Goal: Book appointment/travel/reservation

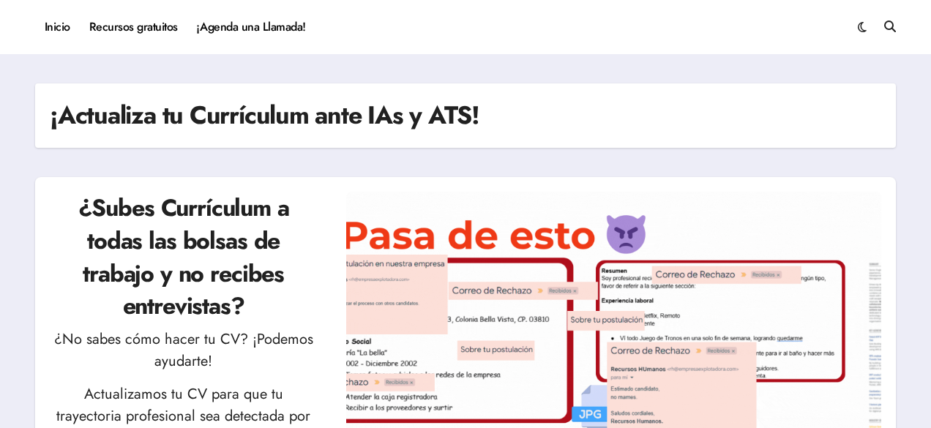
drag, startPoint x: 930, startPoint y: 58, endPoint x: 936, endPoint y: 77, distance: 19.9
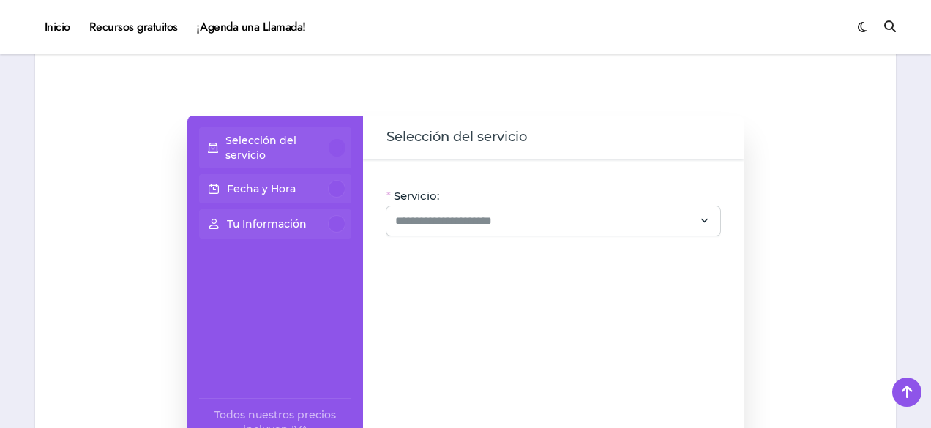
scroll to position [895, 0]
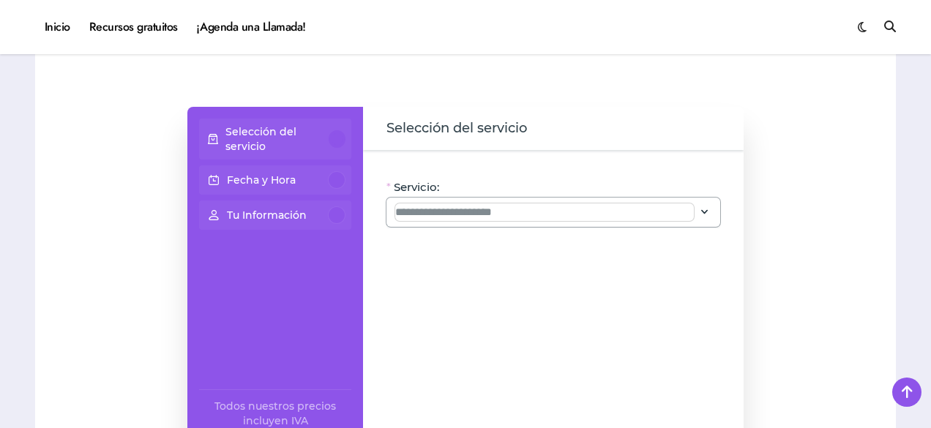
click at [437, 203] on input "Servicio:" at bounding box center [544, 212] width 298 height 18
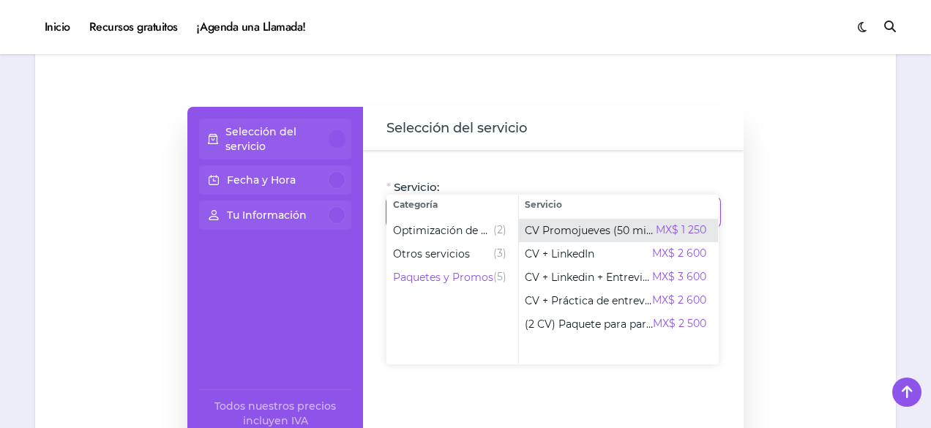
click at [577, 226] on span "CV Promojueves (50 min)" at bounding box center [590, 230] width 131 height 15
type input "**********"
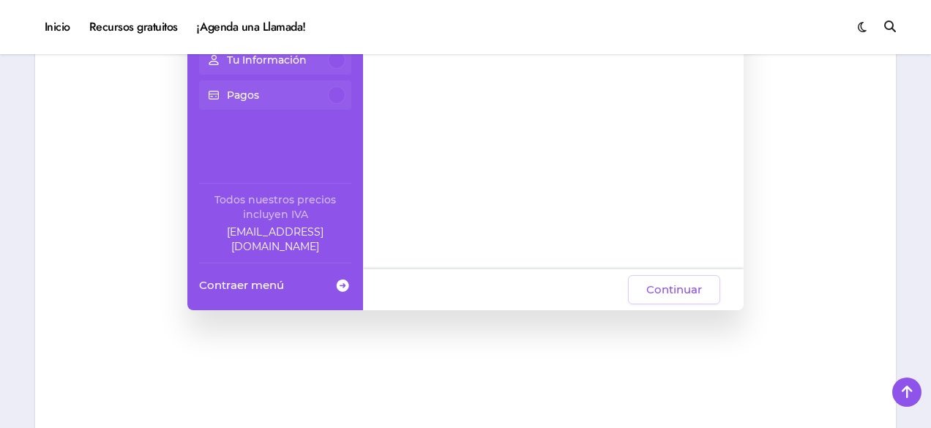
scroll to position [1034, 0]
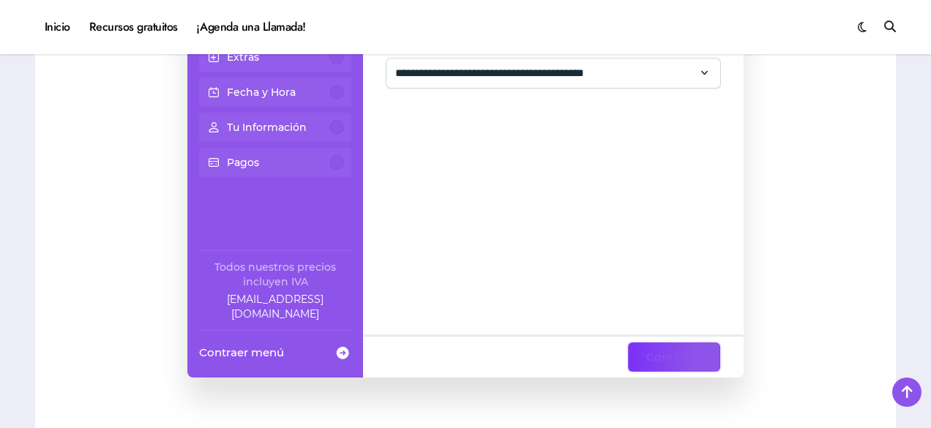
click at [648, 348] on span "Continuar" at bounding box center [674, 357] width 56 height 18
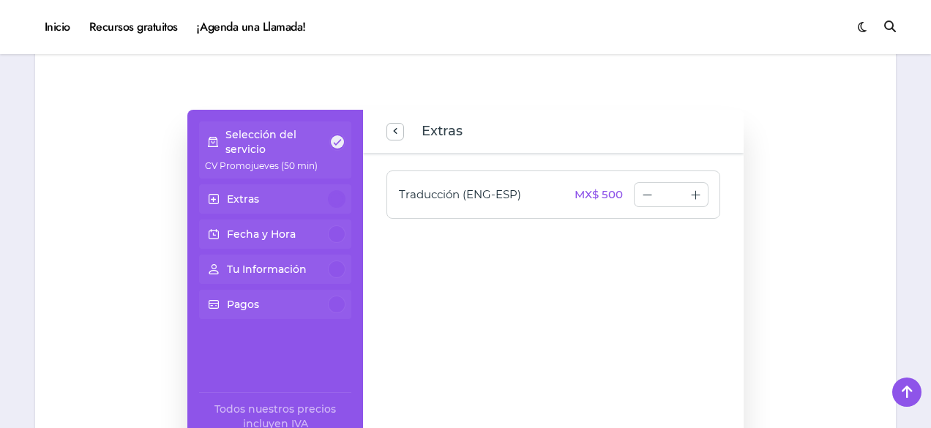
scroll to position [885, 0]
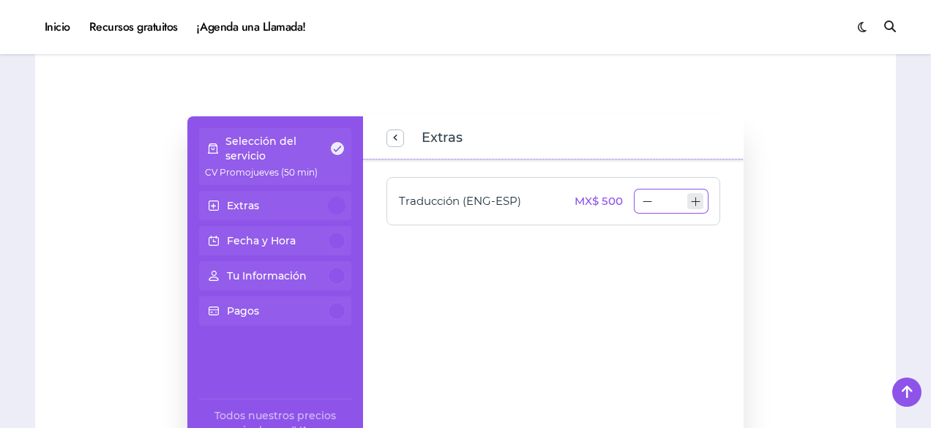
type input "*"
click at [699, 196] on icon "increase number" at bounding box center [695, 201] width 11 height 11
click at [263, 167] on span "CV Promojueves (50 min)" at bounding box center [261, 172] width 113 height 11
click at [268, 191] on div "Extras" at bounding box center [275, 205] width 152 height 29
click at [268, 197] on div "Extras" at bounding box center [275, 206] width 140 height 18
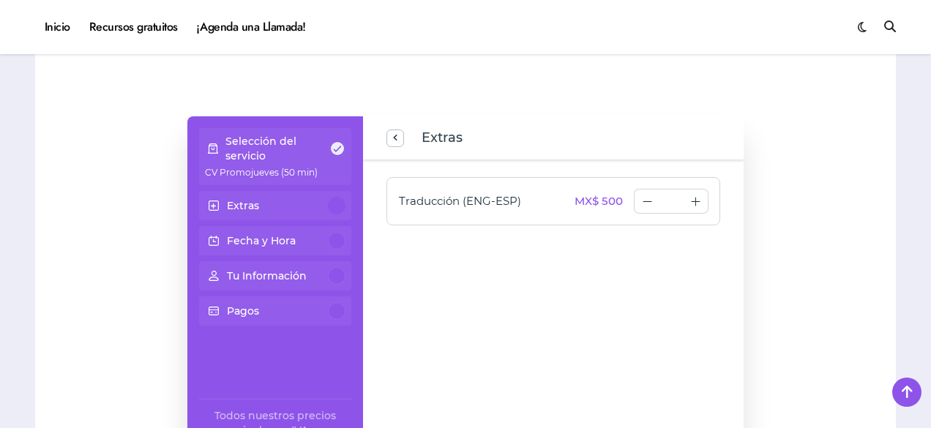
click at [300, 232] on div "Fecha y Hora" at bounding box center [275, 241] width 140 height 18
drag, startPoint x: 929, startPoint y: 172, endPoint x: 936, endPoint y: 183, distance: 12.8
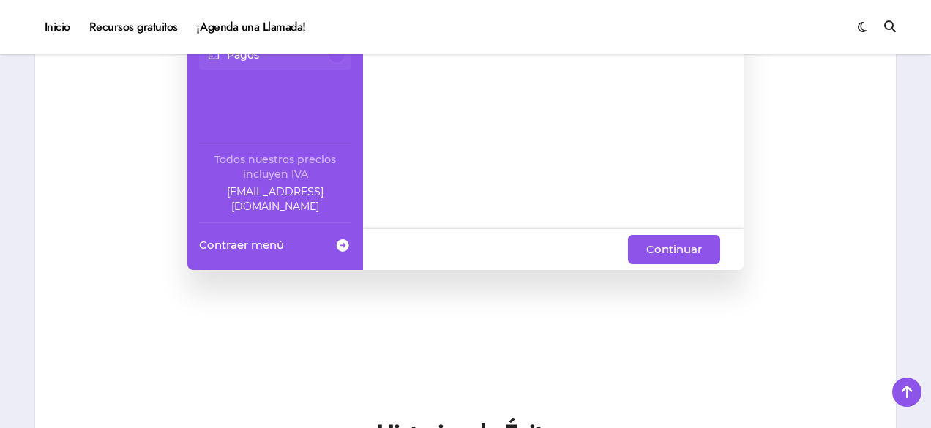
scroll to position [1089, 0]
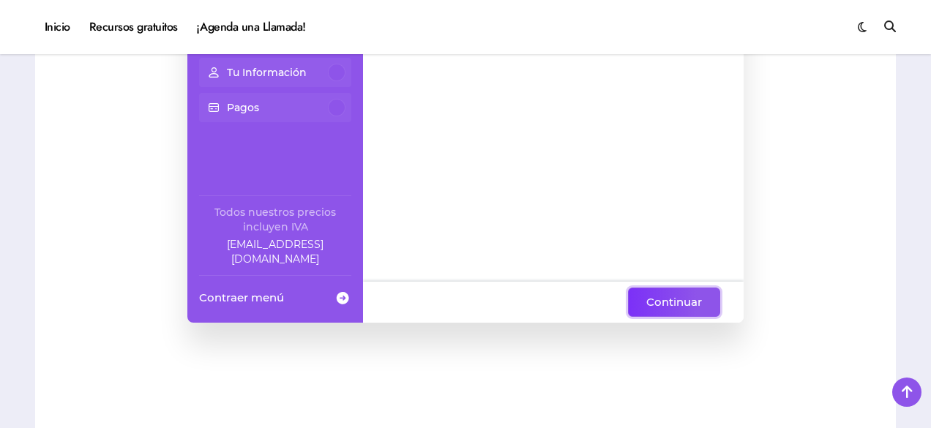
click at [700, 293] on span "Continuar" at bounding box center [674, 302] width 56 height 18
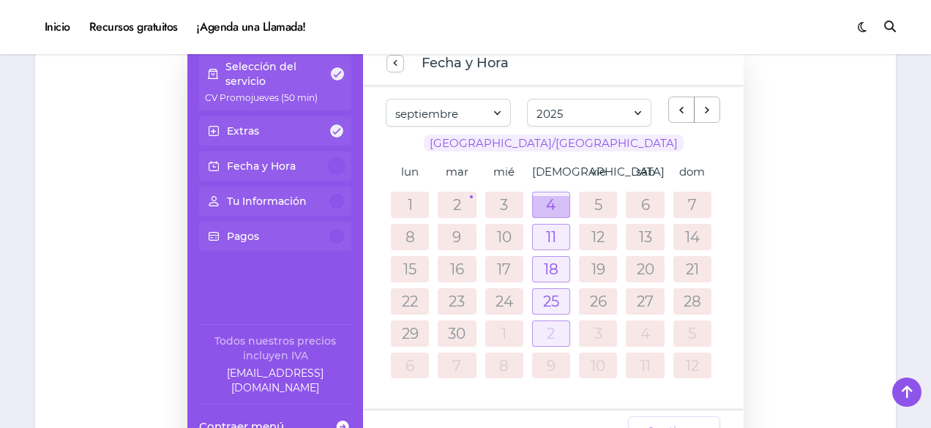
scroll to position [963, 0]
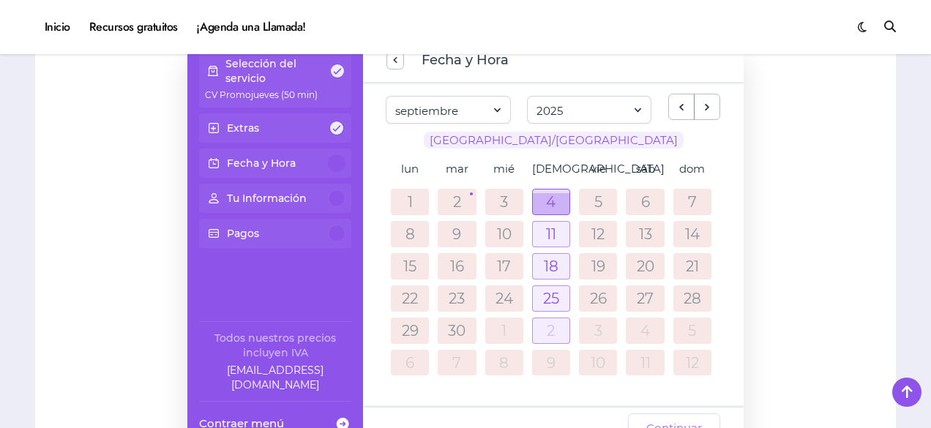
click at [549, 193] on div at bounding box center [551, 204] width 37 height 22
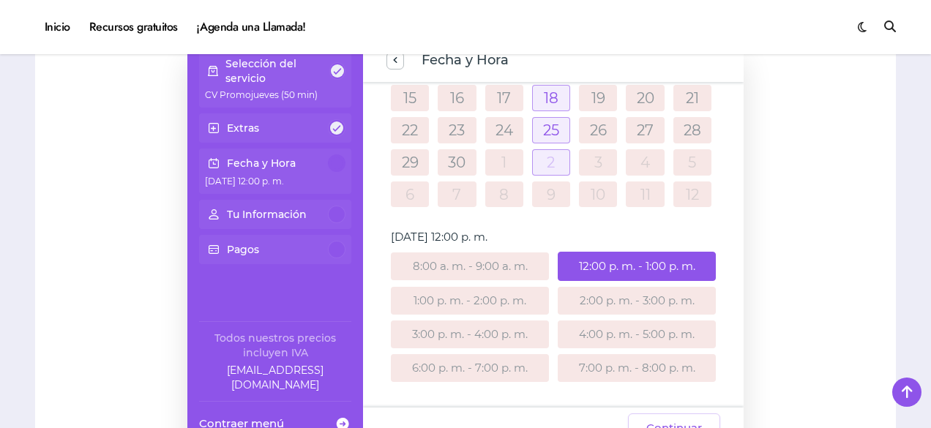
scroll to position [168, 0]
